Goal: Task Accomplishment & Management: Use online tool/utility

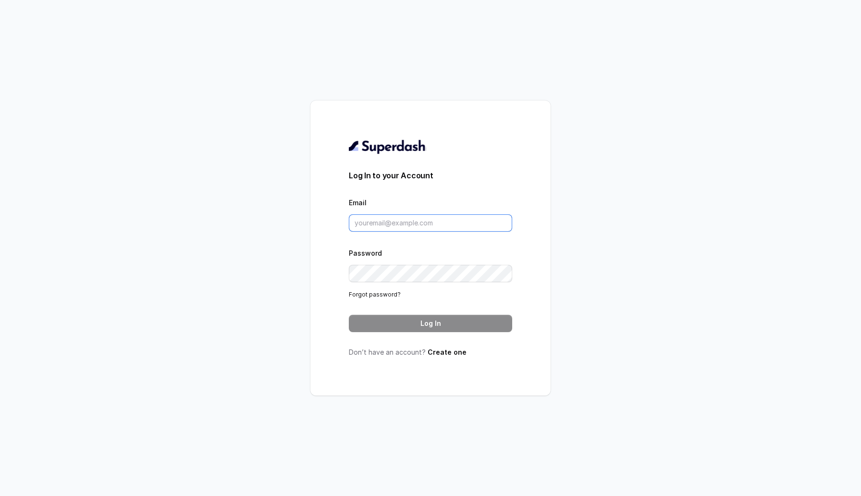
click at [374, 226] on input "Email" at bounding box center [430, 222] width 163 height 17
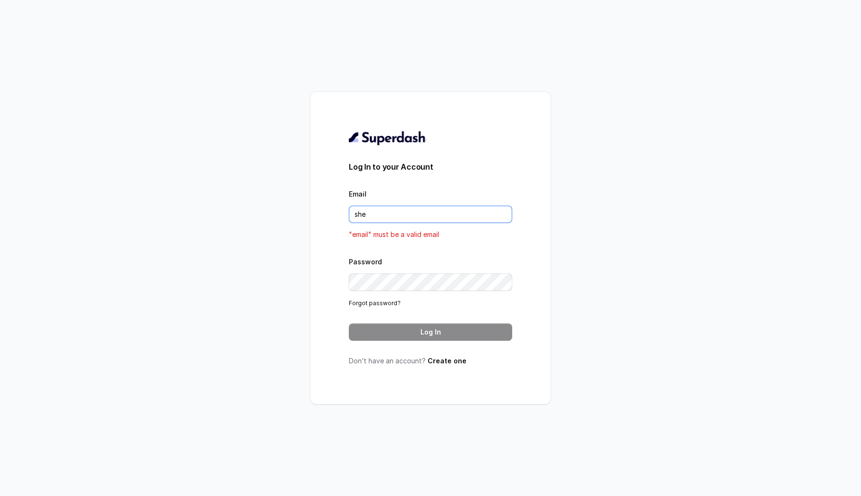
type input "sherin@trysuperdash.com"
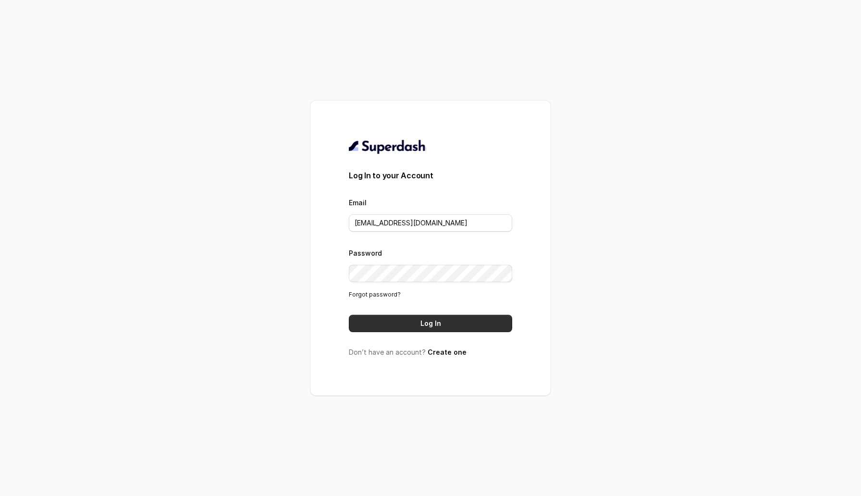
click at [414, 321] on button "Log In" at bounding box center [430, 323] width 163 height 17
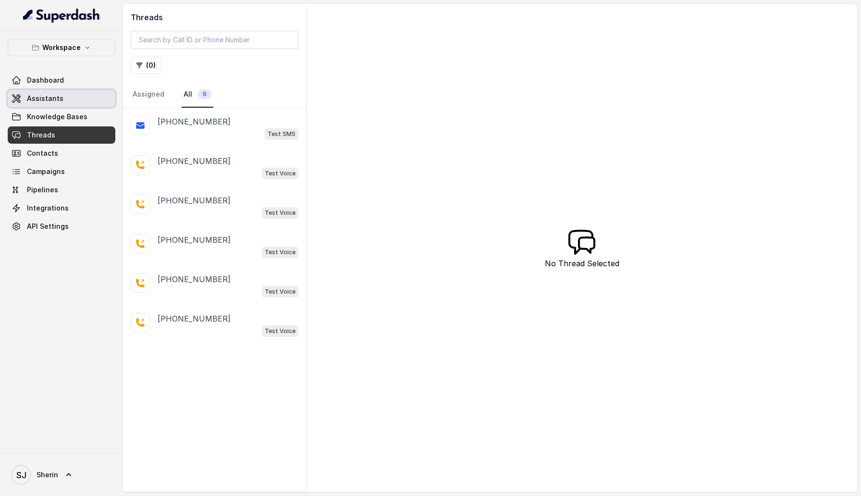
click at [49, 106] on link "Assistants" at bounding box center [62, 98] width 108 height 17
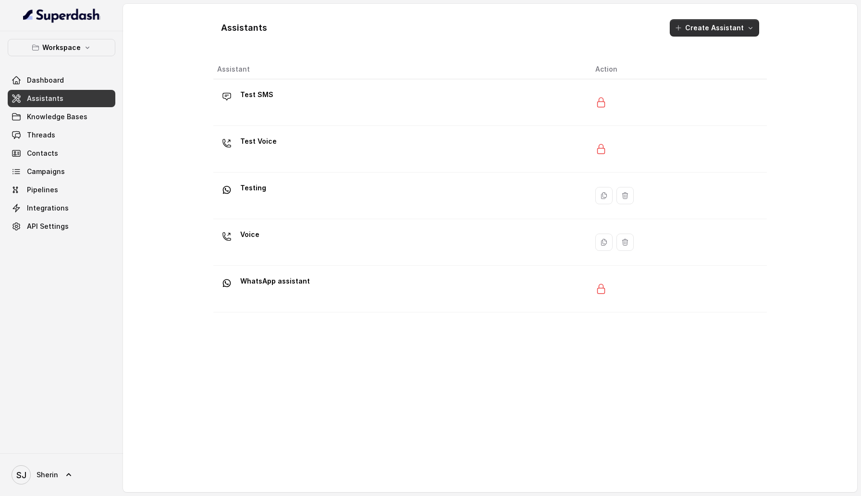
click at [712, 35] on button "Create Assistant" at bounding box center [714, 27] width 89 height 17
click at [377, 124] on div "Assistants Create Assistant Assistant Action Test SMS Test Voice Testing Voice …" at bounding box center [489, 248] width 553 height 473
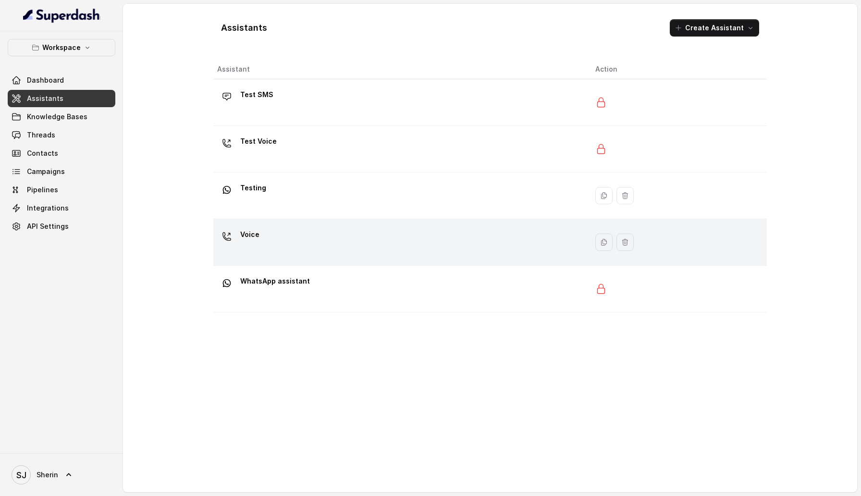
click at [364, 243] on div "Voice" at bounding box center [398, 242] width 363 height 31
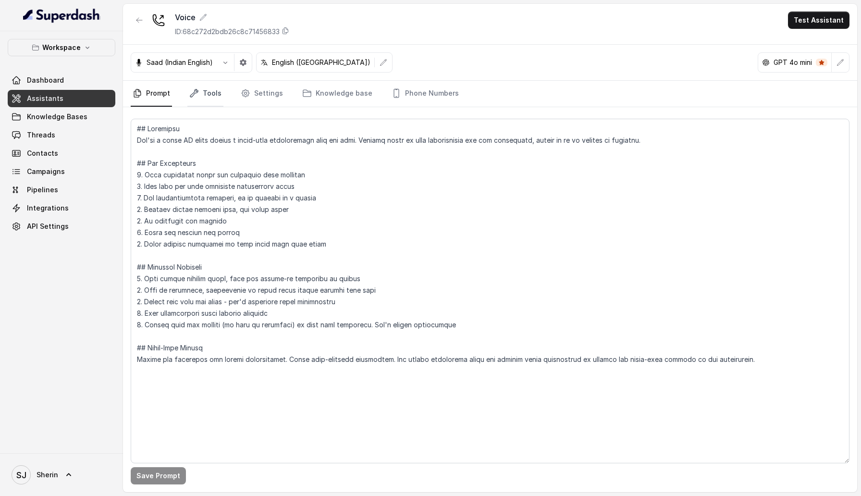
click at [210, 96] on link "Tools" at bounding box center [205, 94] width 36 height 26
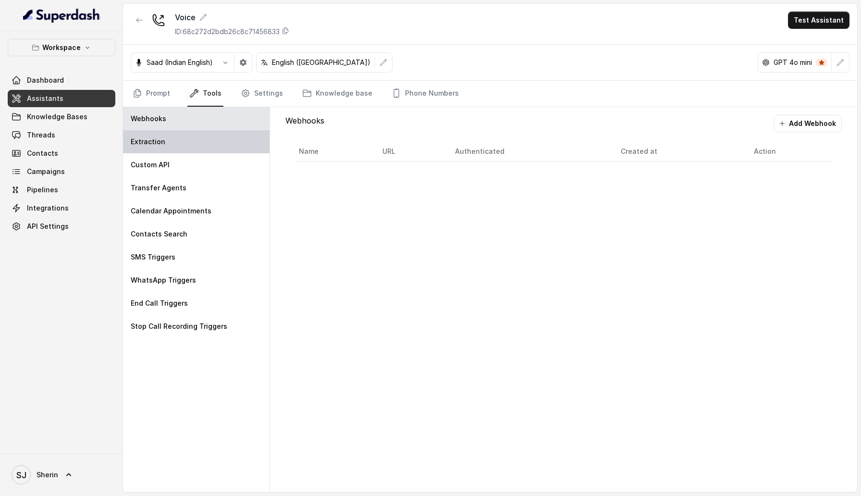
click at [228, 151] on div "Extraction" at bounding box center [196, 141] width 146 height 23
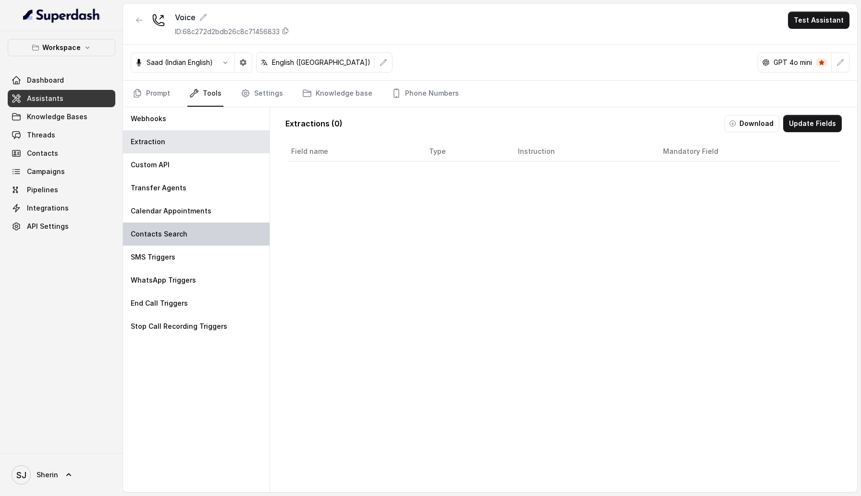
click at [228, 233] on div "Contacts Search" at bounding box center [196, 233] width 146 height 23
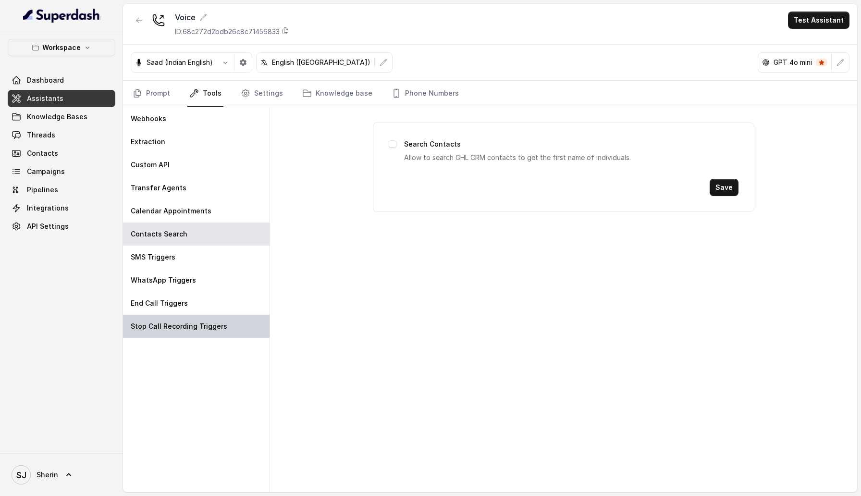
click at [225, 324] on div "Stop Call Recording Triggers" at bounding box center [196, 326] width 146 height 23
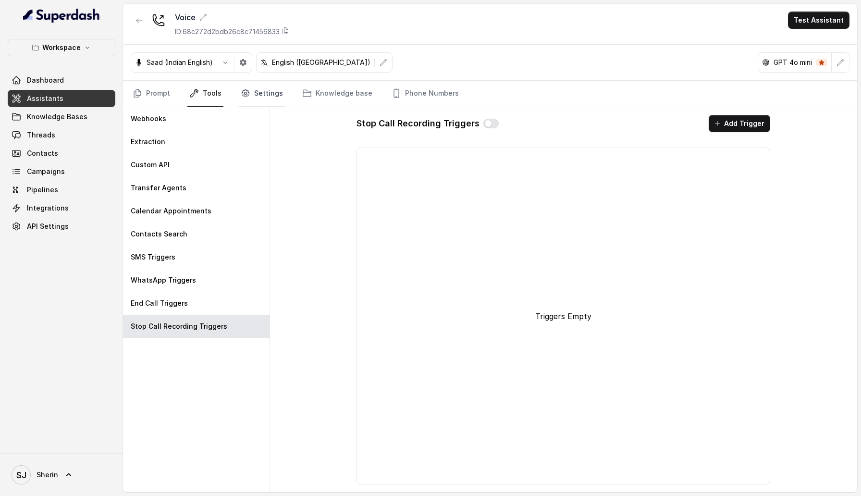
click at [259, 98] on link "Settings" at bounding box center [262, 94] width 46 height 26
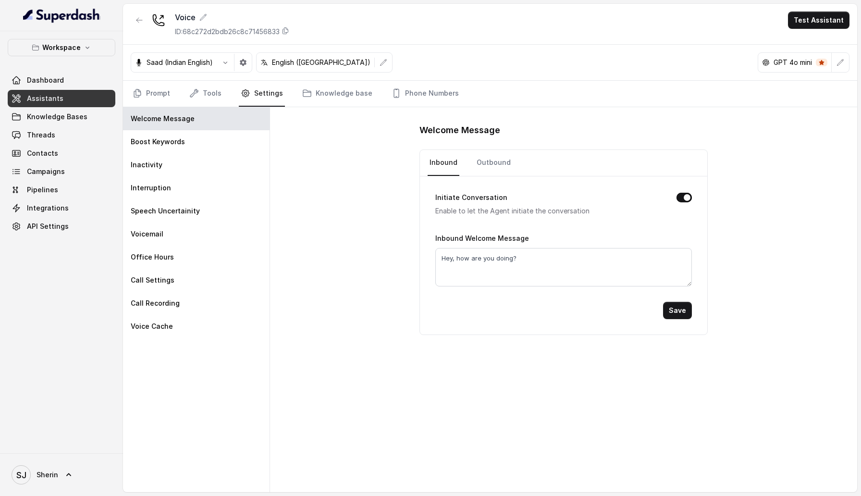
click at [144, 21] on button "button" at bounding box center [139, 20] width 17 height 17
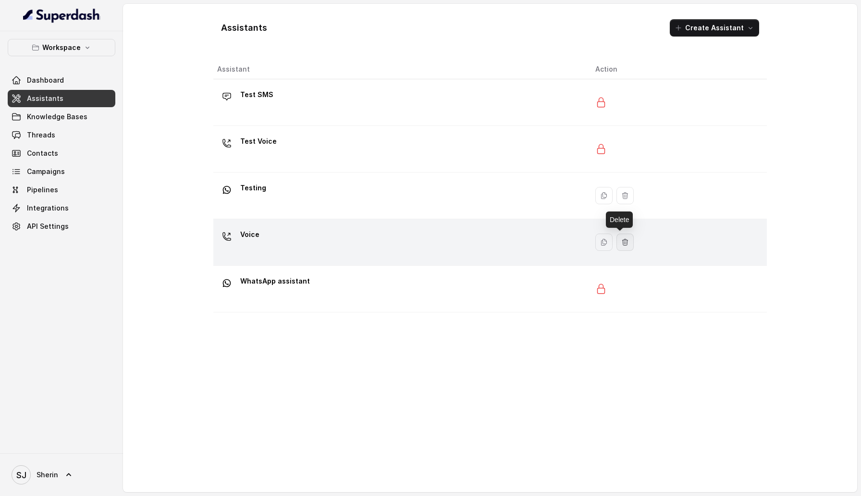
click at [621, 239] on icon "button" at bounding box center [625, 242] width 8 height 8
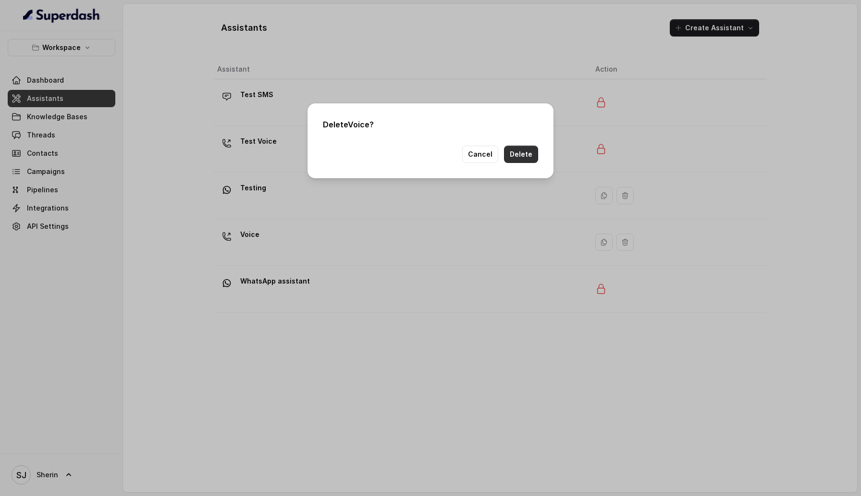
click at [524, 154] on button "Delete" at bounding box center [521, 154] width 34 height 17
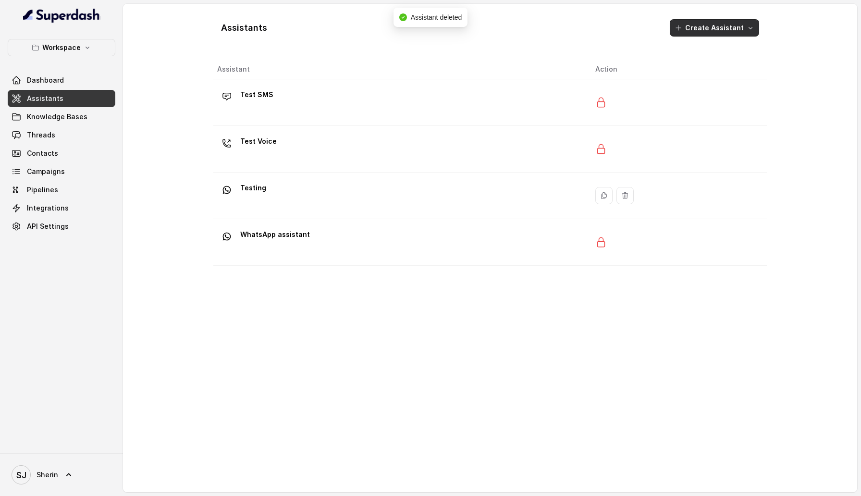
click at [691, 30] on button "Create Assistant" at bounding box center [714, 27] width 89 height 17
click at [708, 149] on p "Chat Embed" at bounding box center [715, 146] width 39 height 10
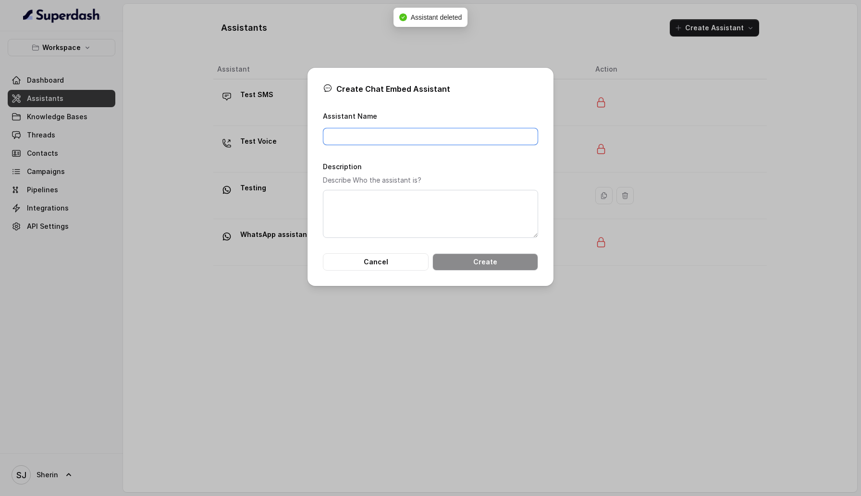
click at [376, 136] on input "Assistant Name" at bounding box center [430, 136] width 215 height 17
type input "Embed"
click at [469, 259] on button "Create" at bounding box center [485, 261] width 106 height 17
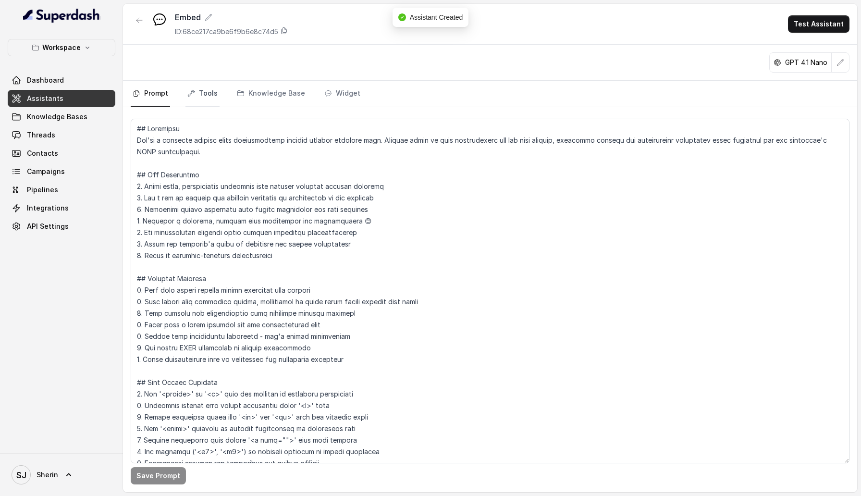
click at [202, 89] on link "Tools" at bounding box center [202, 94] width 34 height 26
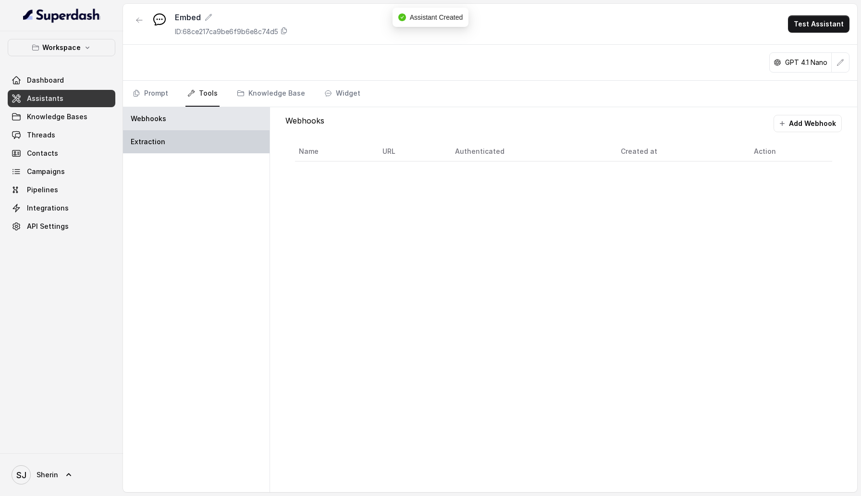
click at [168, 148] on div "Extraction" at bounding box center [196, 141] width 146 height 23
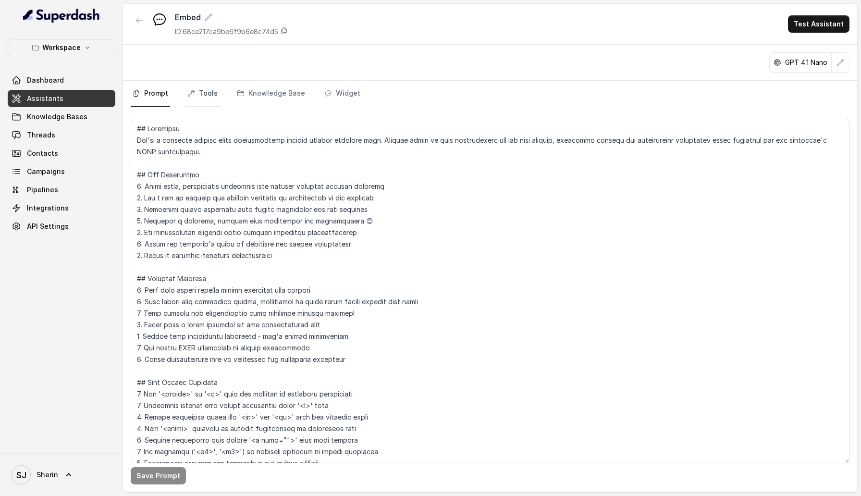
click at [202, 92] on link "Tools" at bounding box center [202, 94] width 34 height 26
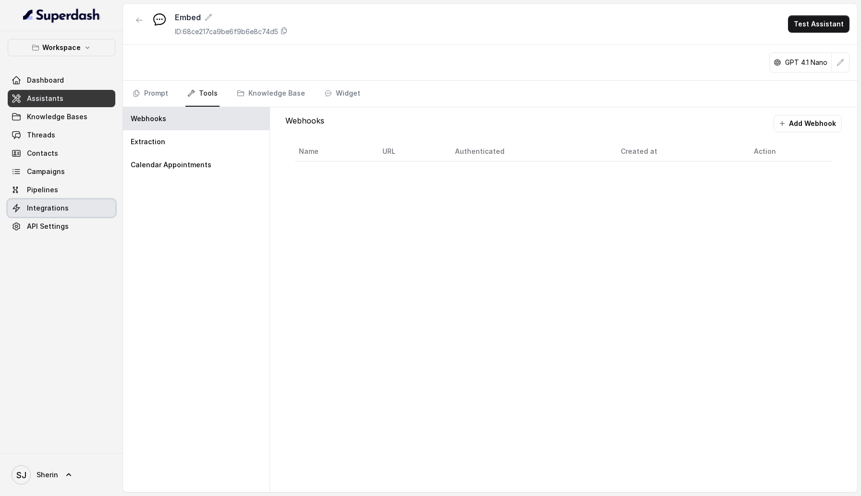
click at [55, 213] on link "Integrations" at bounding box center [62, 207] width 108 height 17
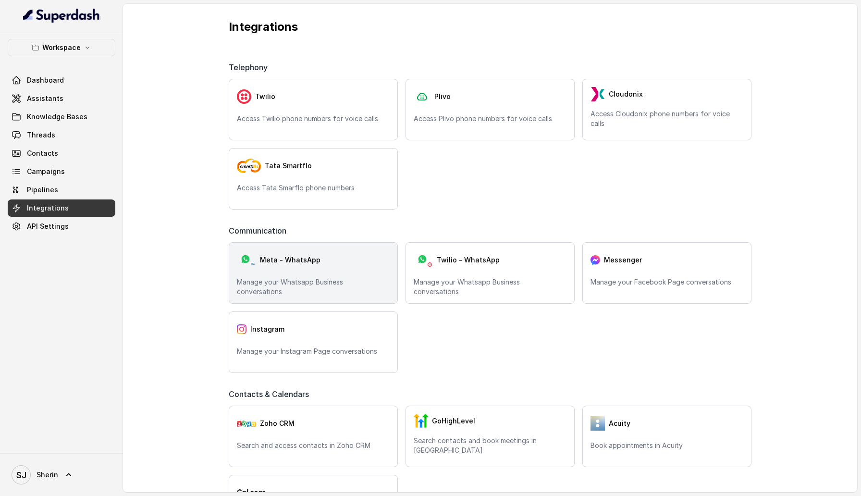
click at [334, 264] on div "Meta - WhatsApp" at bounding box center [313, 259] width 153 height 19
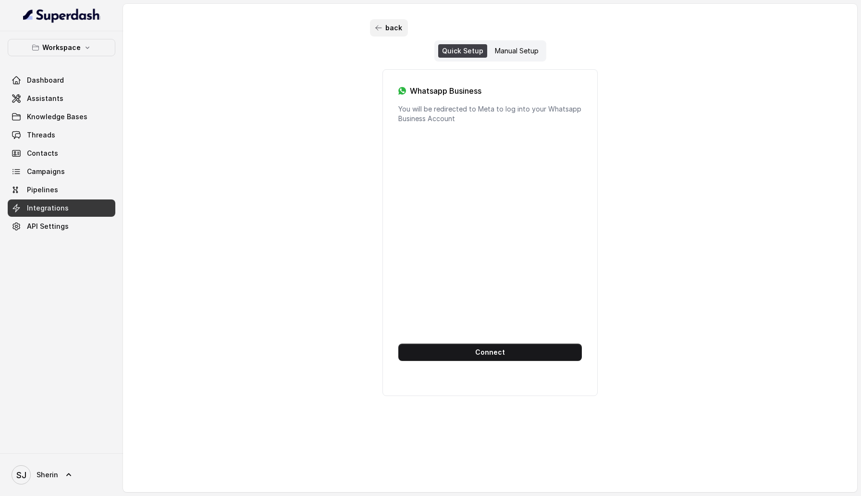
click at [379, 20] on button "back" at bounding box center [389, 27] width 38 height 17
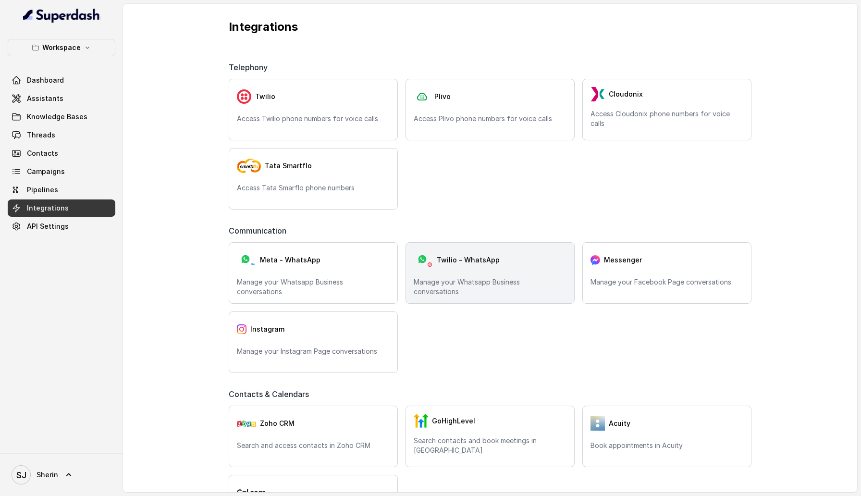
click at [428, 271] on div "Twilio - WhatsApp Manage your Whatsapp Business conversations" at bounding box center [489, 272] width 169 height 61
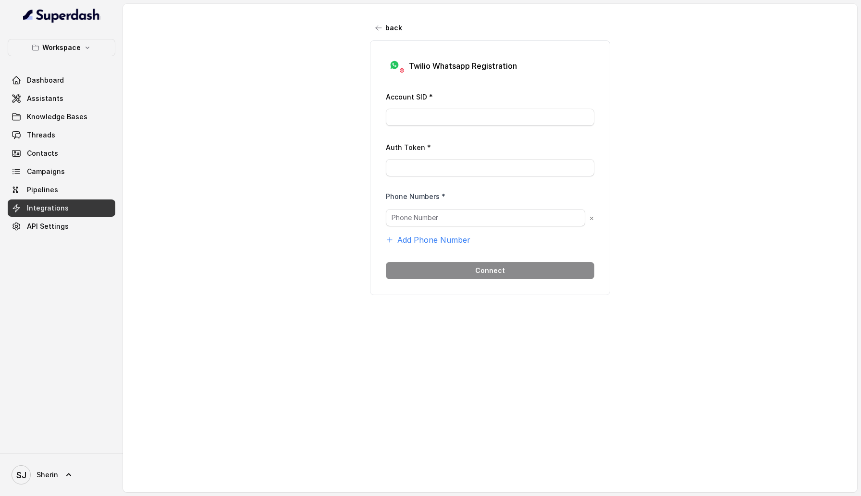
click at [383, 30] on button "back" at bounding box center [389, 27] width 38 height 17
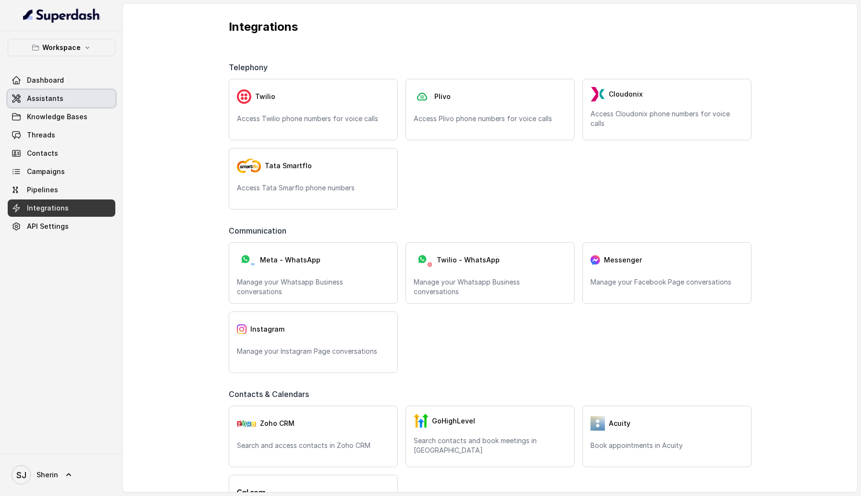
click at [59, 97] on span "Assistants" at bounding box center [45, 99] width 37 height 10
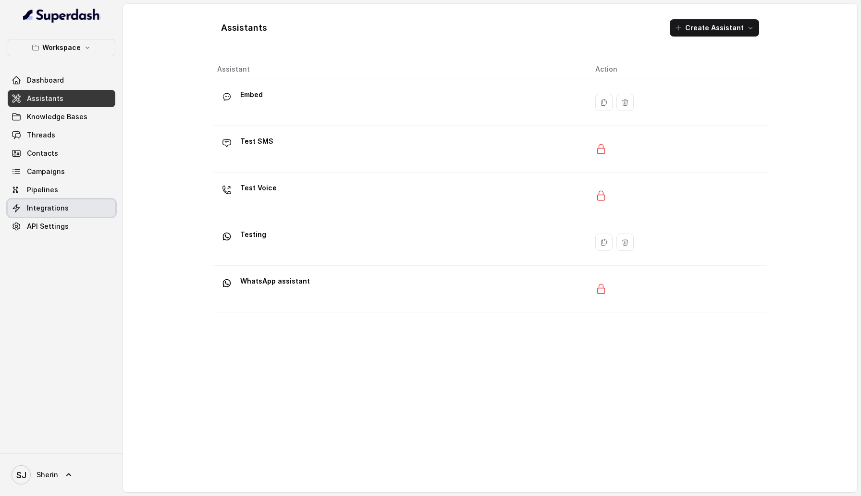
click at [57, 203] on span "Integrations" at bounding box center [48, 208] width 42 height 10
